Goal: Task Accomplishment & Management: Complete application form

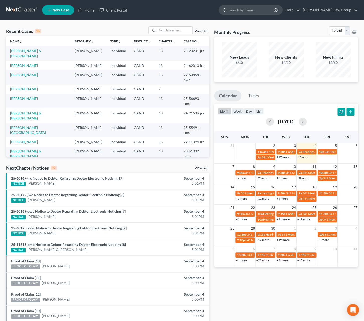
click at [259, 10] on input "search" at bounding box center [252, 9] width 46 height 9
type input "[PERSON_NAME]"
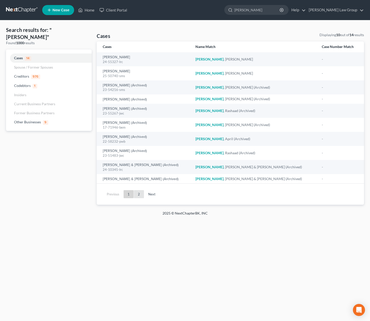
click at [139, 193] on link "2" at bounding box center [139, 194] width 10 height 8
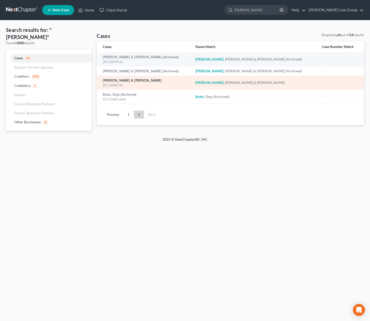
click at [130, 82] on link "[PERSON_NAME] & [PERSON_NAME]" at bounding box center [132, 81] width 59 height 4
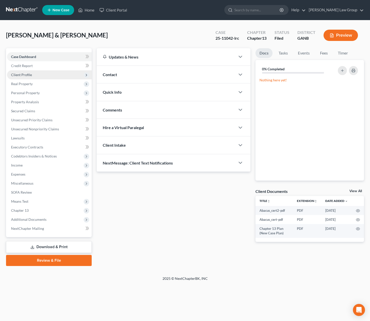
click at [32, 75] on span "Client Profile" at bounding box center [49, 74] width 85 height 9
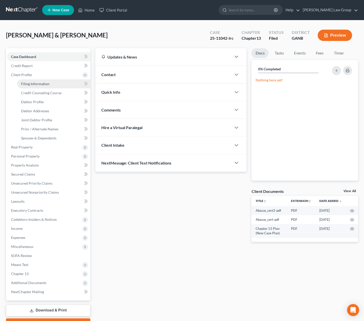
click at [40, 84] on span "Filing Information" at bounding box center [35, 84] width 28 height 4
select select "1"
select select "3"
select select "19"
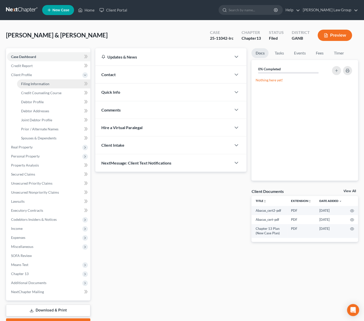
select select "0"
select select "10"
